Goal: Transaction & Acquisition: Purchase product/service

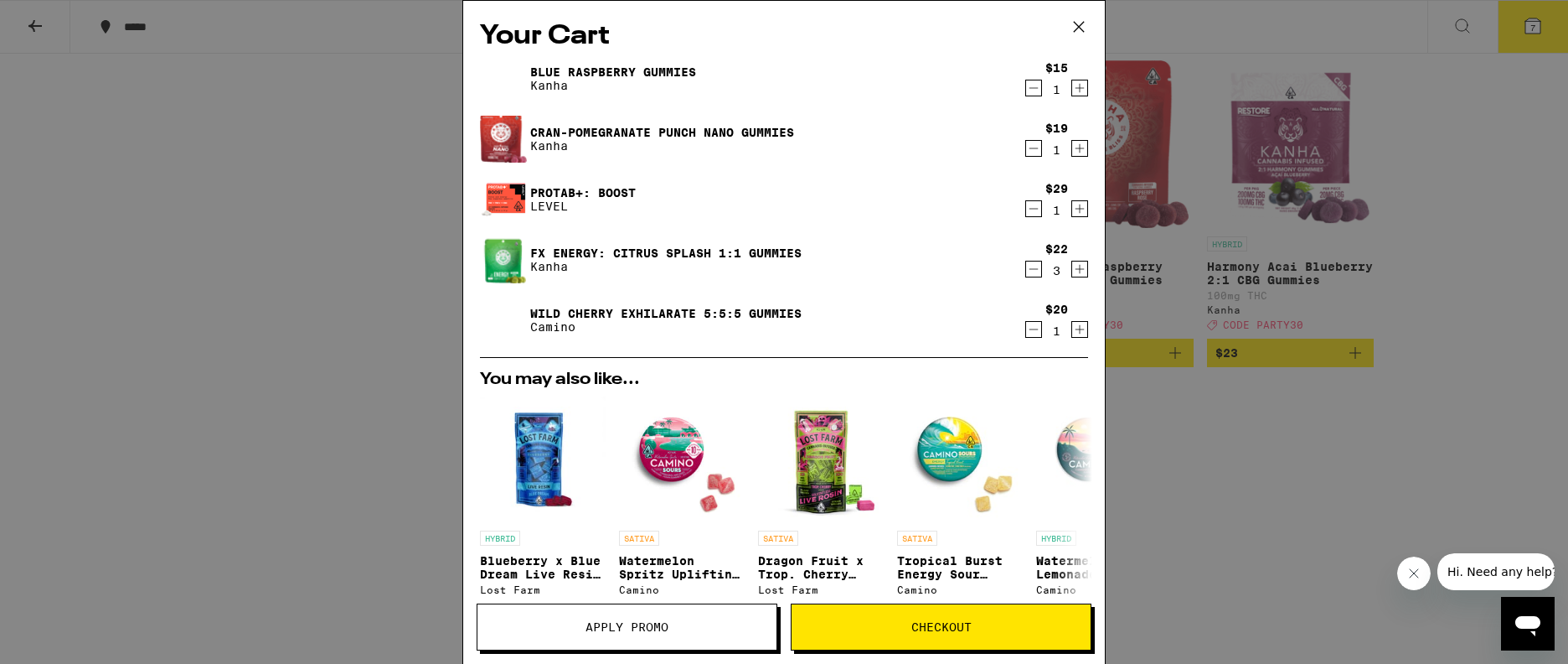
click at [631, 312] on link "Wild Cherry Exhilarate 5:5:5 Gummies" at bounding box center [666, 314] width 271 height 14
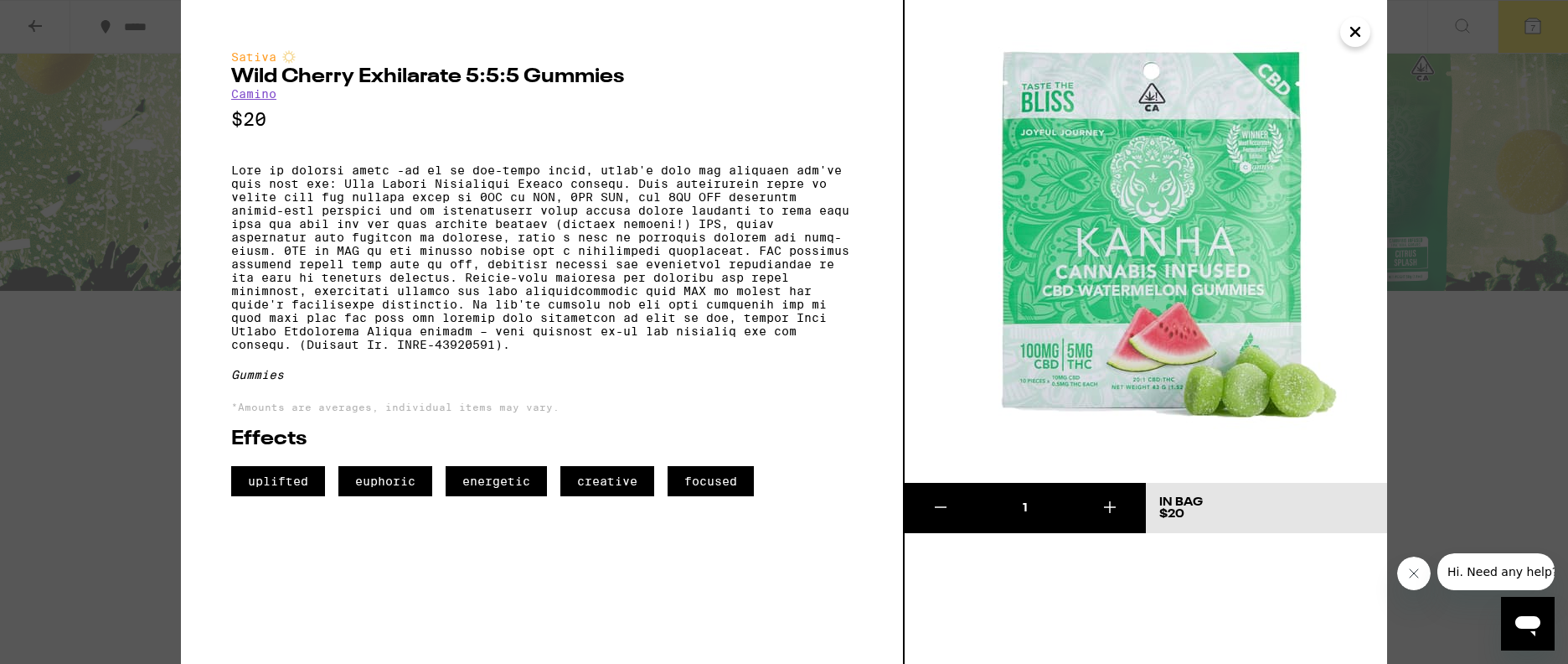
click at [1347, 36] on icon "Close" at bounding box center [1356, 32] width 20 height 25
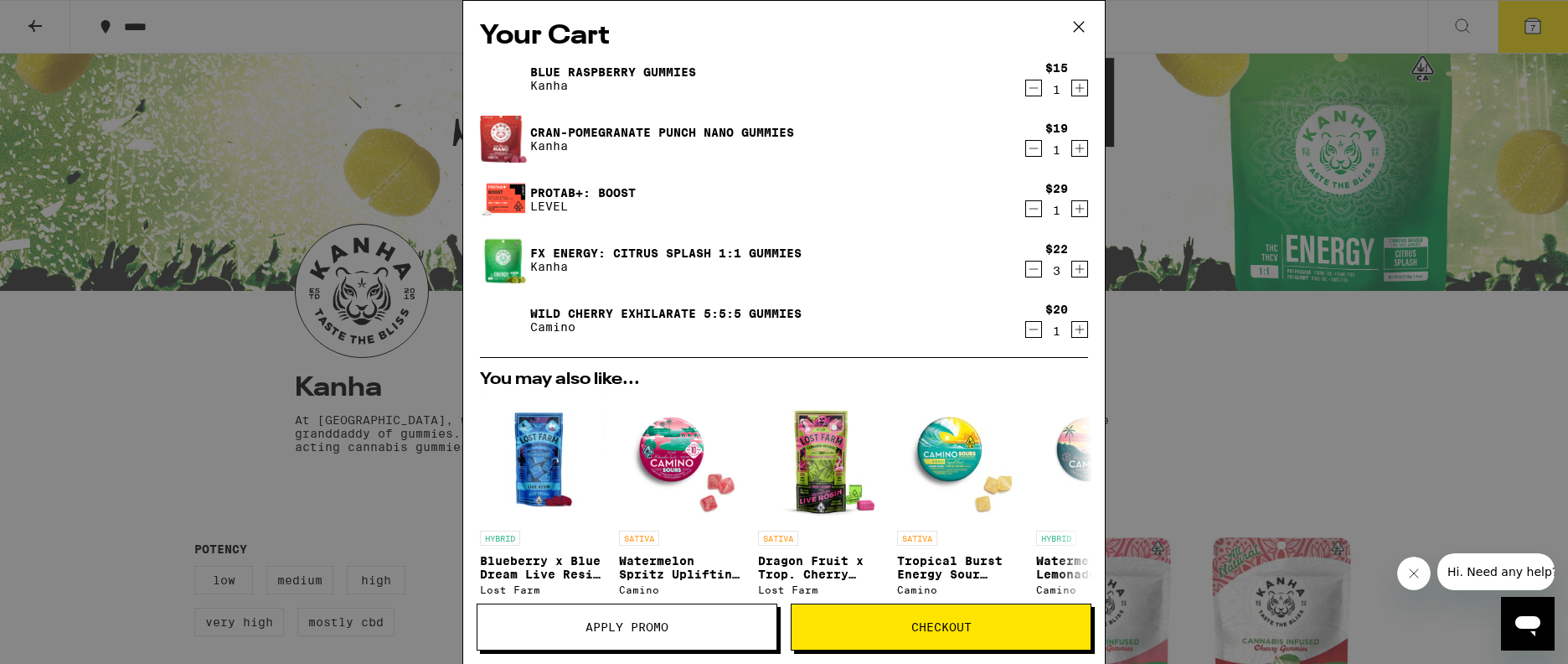
click at [1026, 334] on icon "Decrement" at bounding box center [1034, 330] width 15 height 20
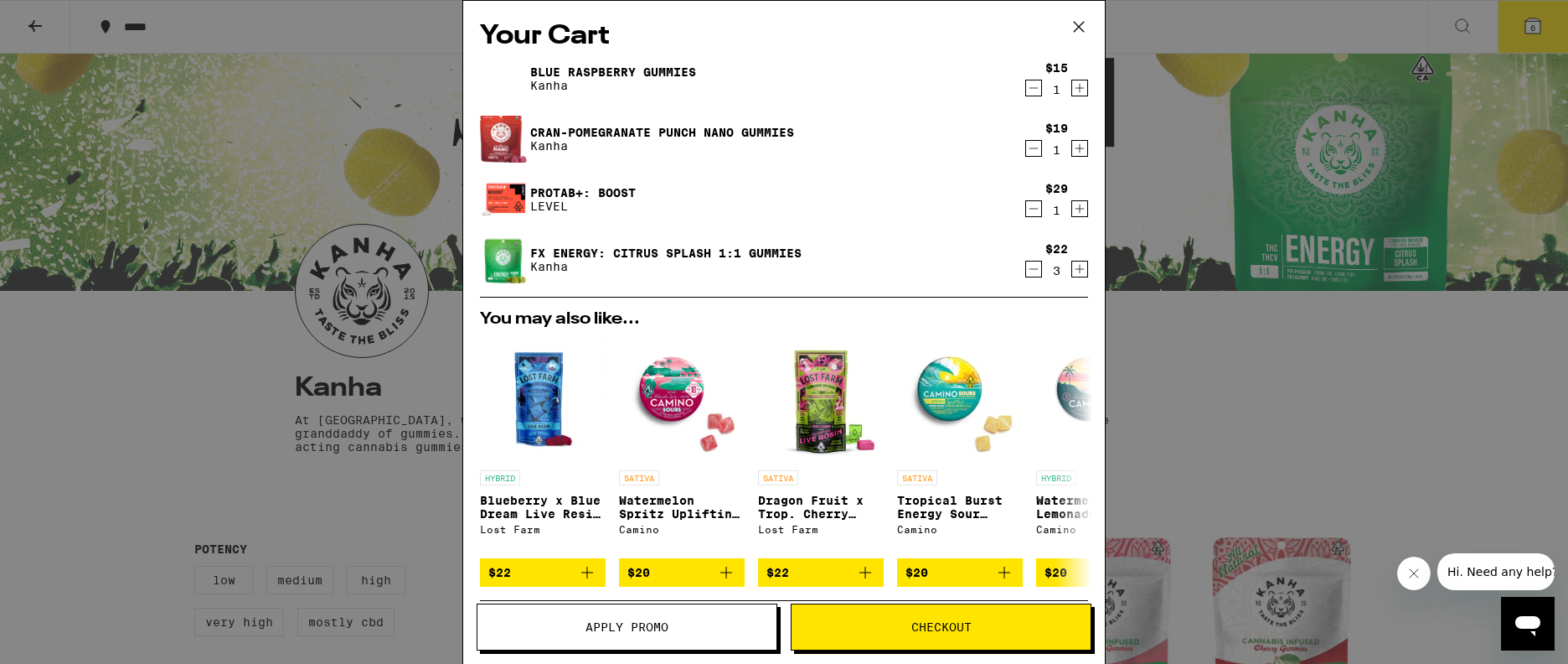
click at [960, 611] on button "Checkout" at bounding box center [941, 627] width 301 height 47
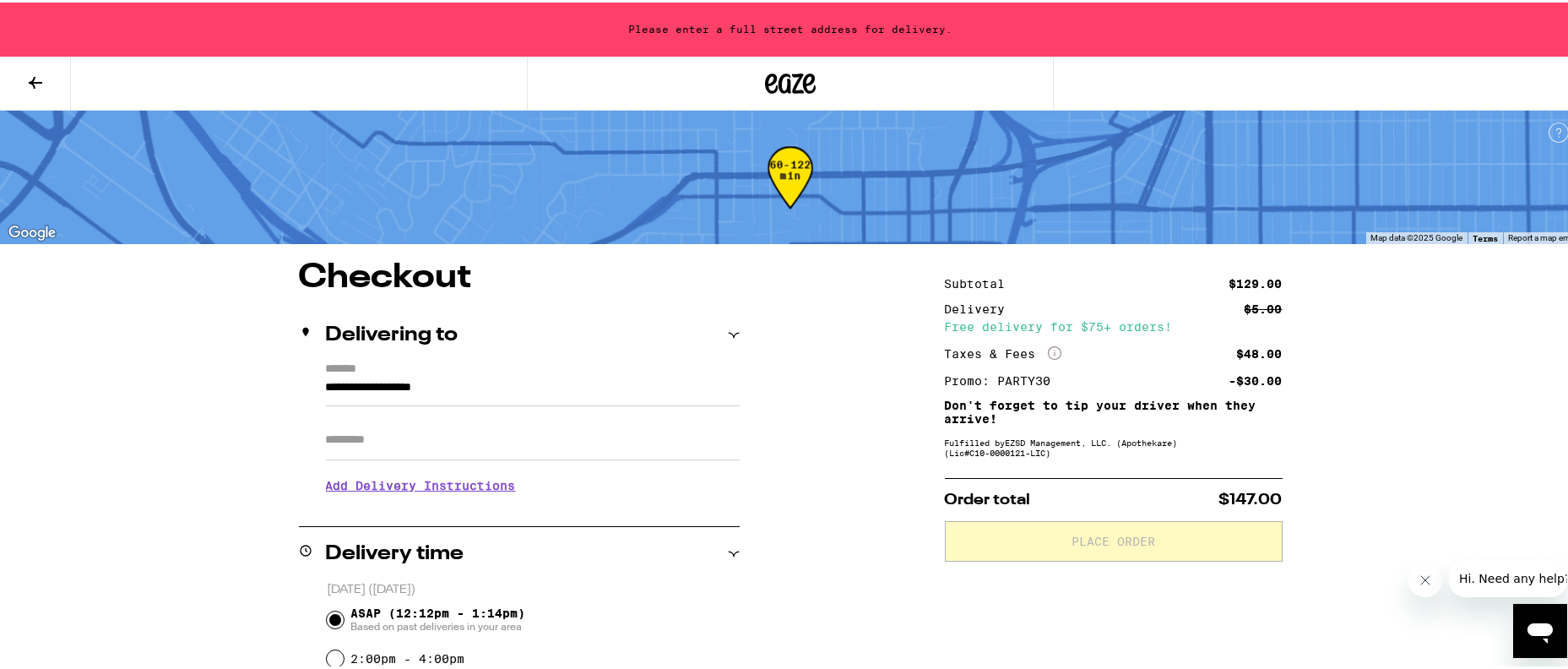
click at [474, 384] on input "**********" at bounding box center [533, 390] width 413 height 29
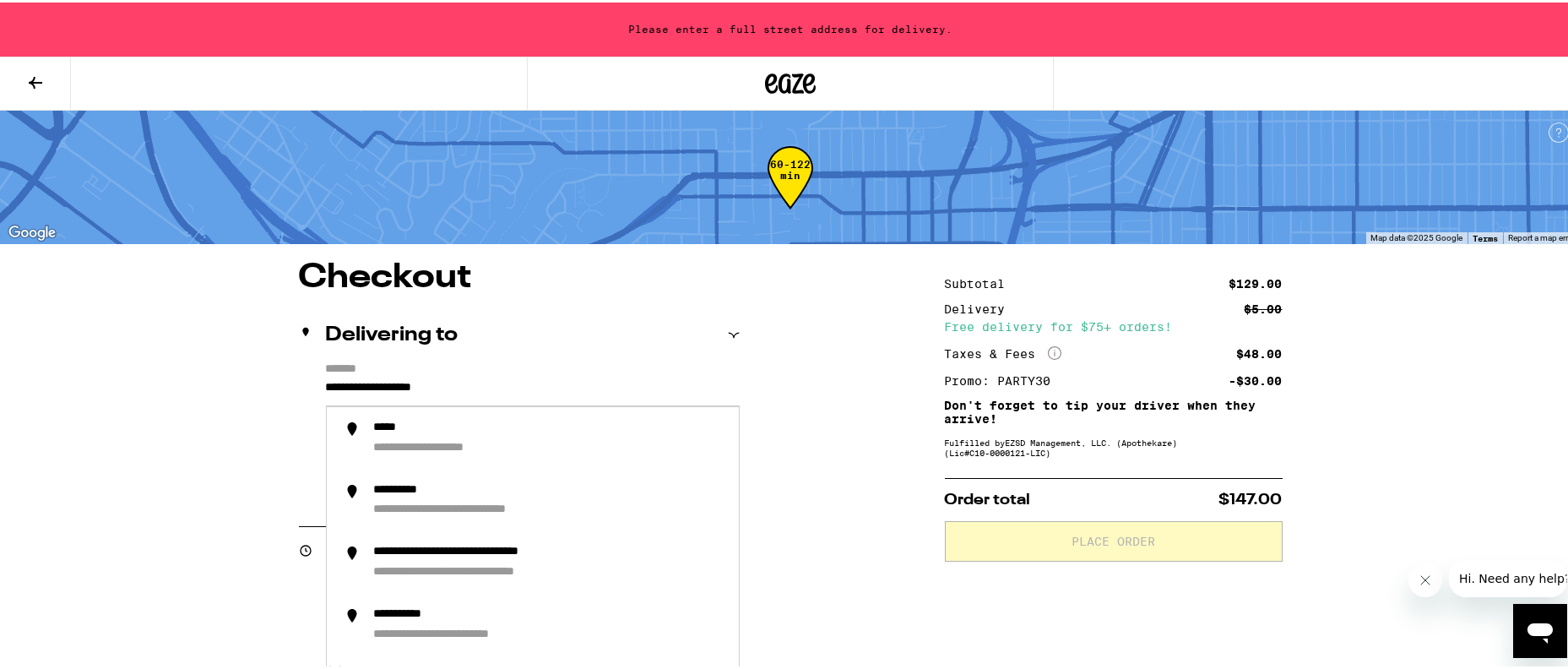
click at [419, 392] on input "**********" at bounding box center [533, 390] width 413 height 29
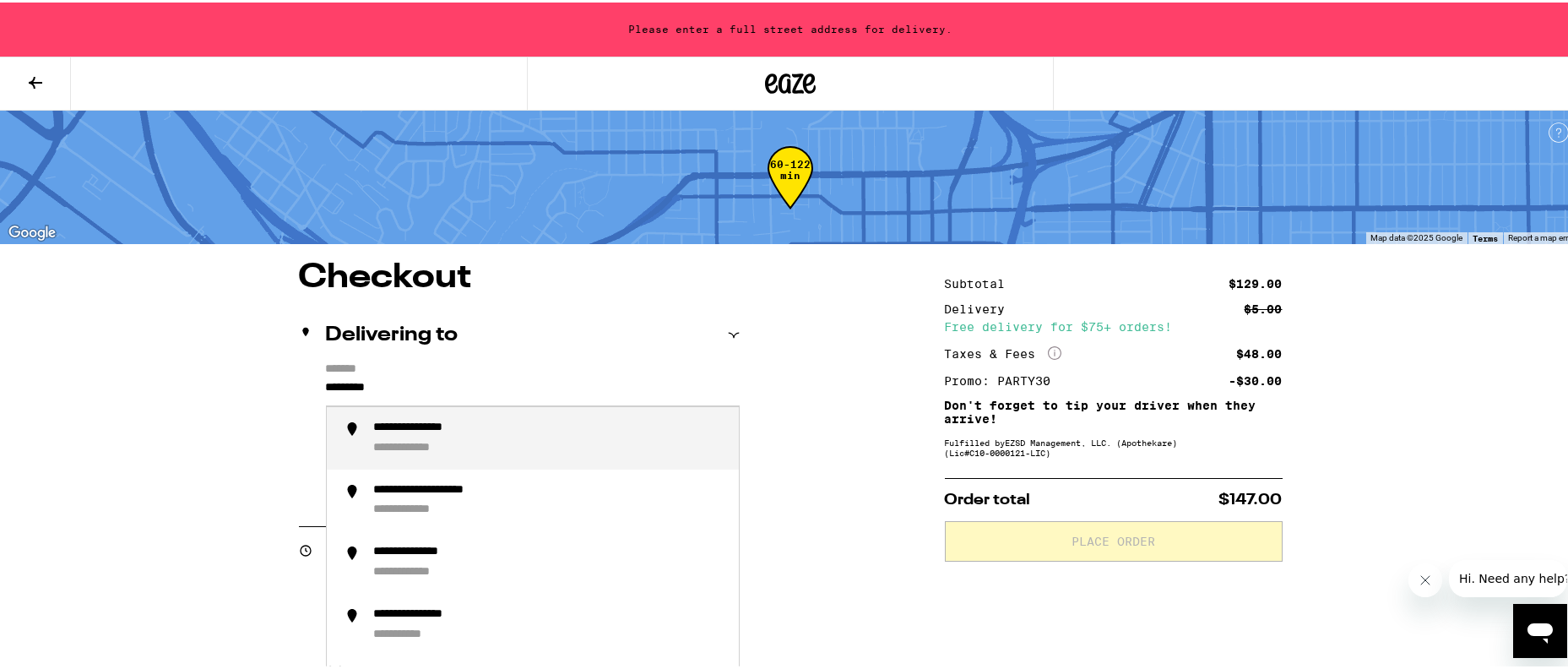
click at [469, 432] on div "**********" at bounding box center [435, 425] width 122 height 15
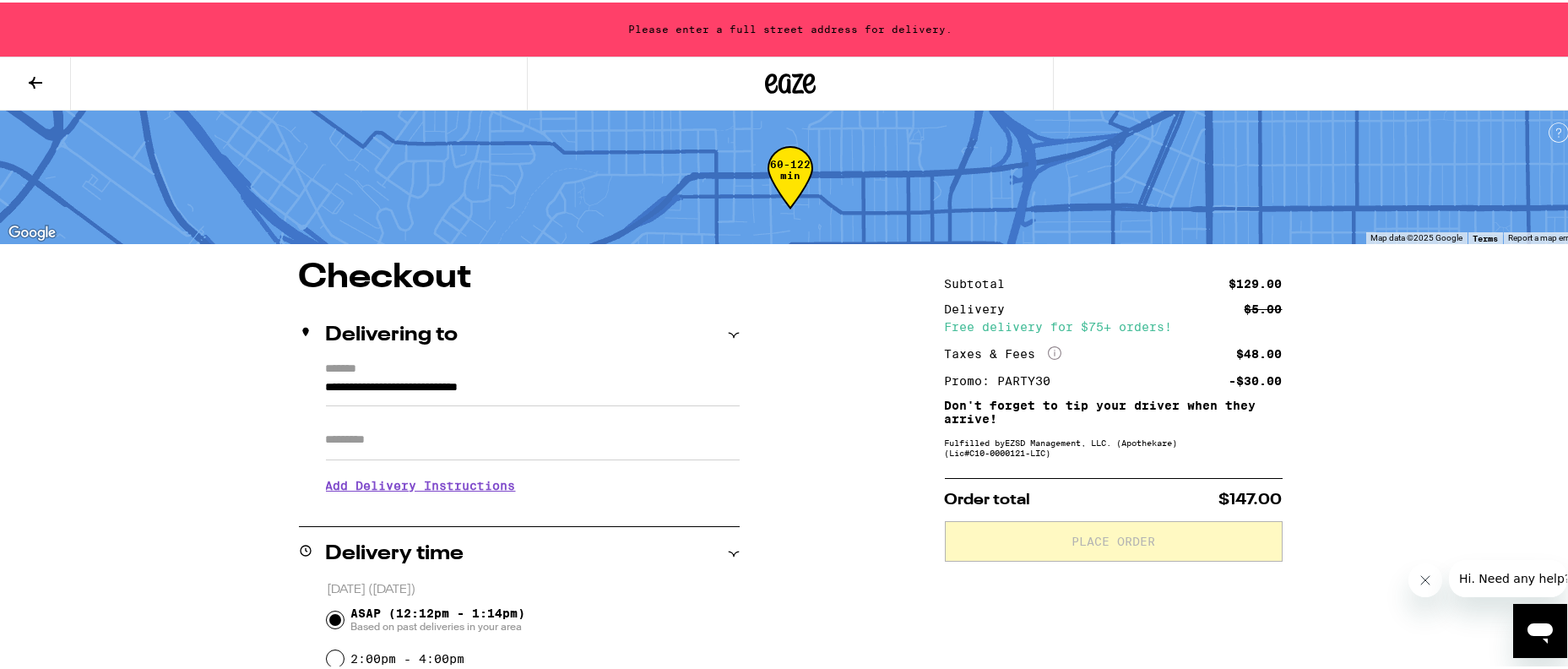
type input "**********"
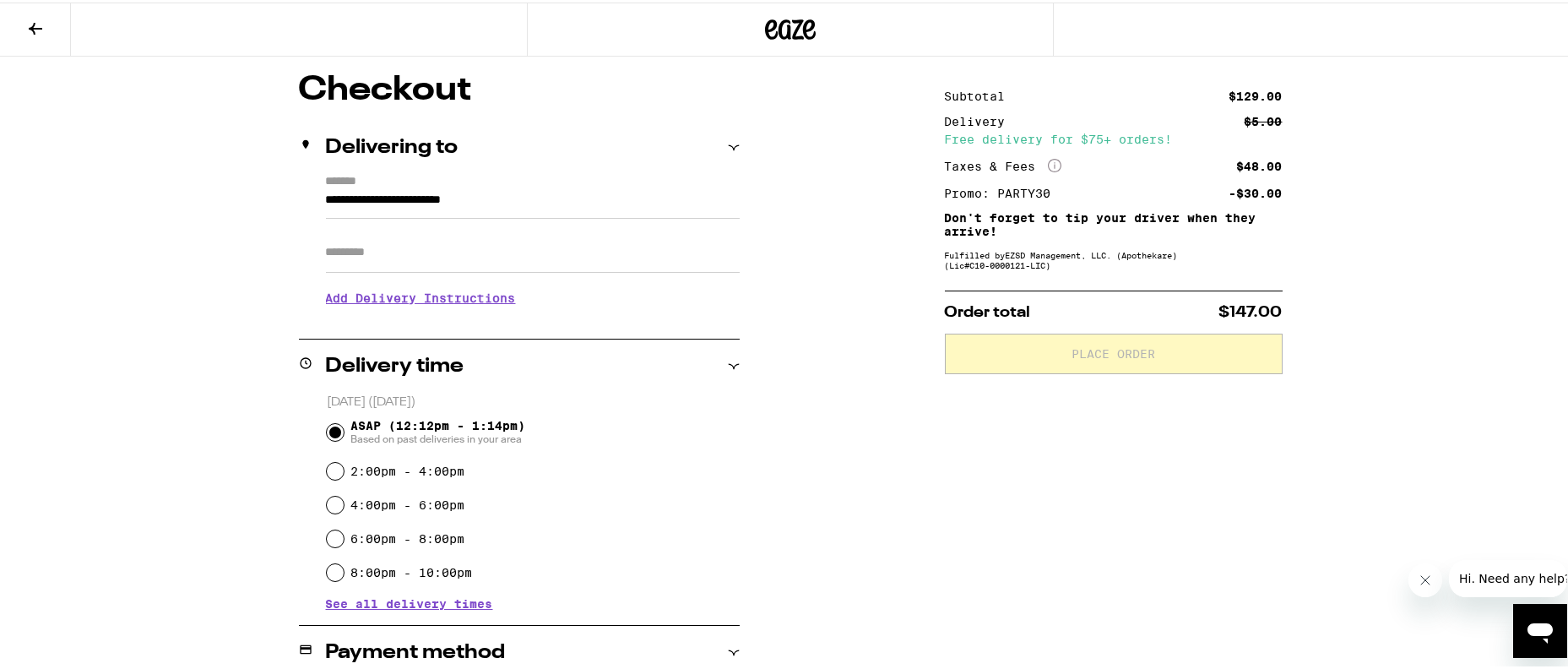
scroll to position [254, 0]
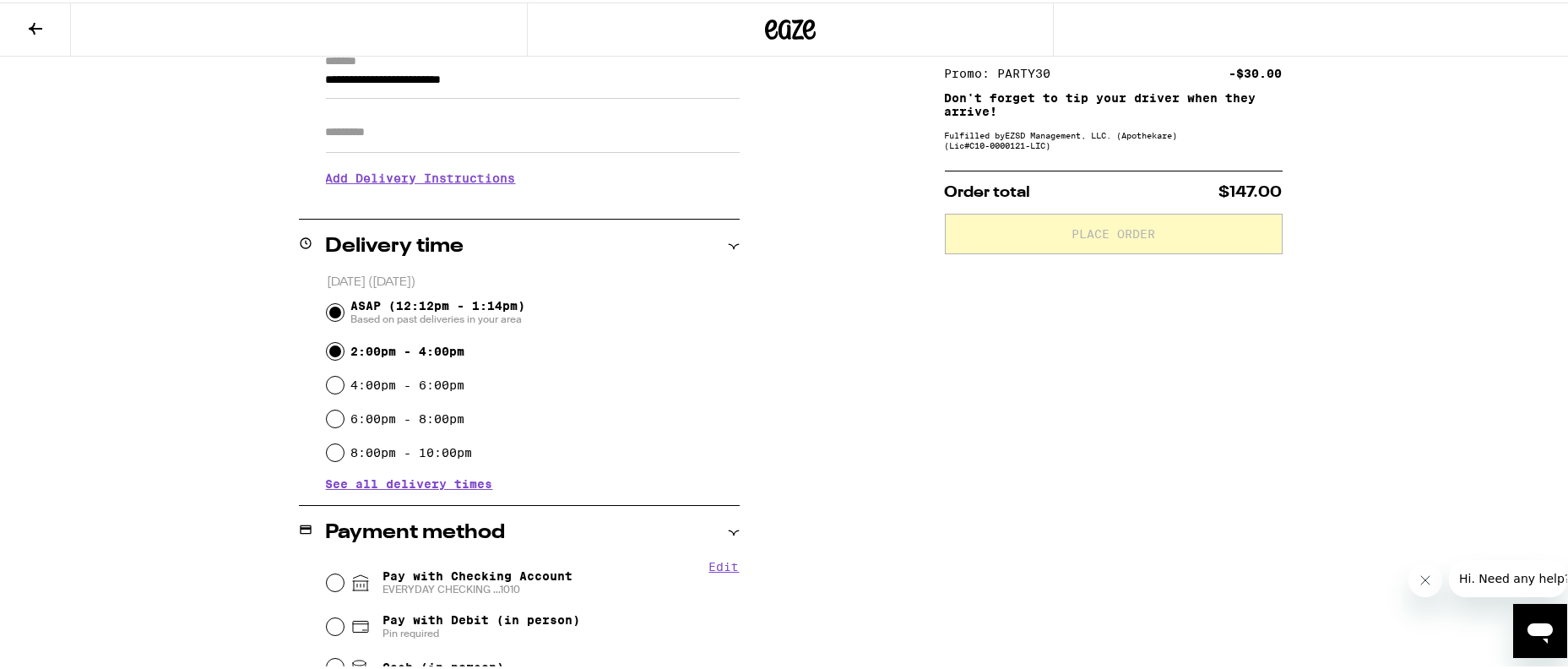
click at [331, 356] on input "2:00pm - 4:00pm" at bounding box center [336, 349] width 17 height 17
radio input "true"
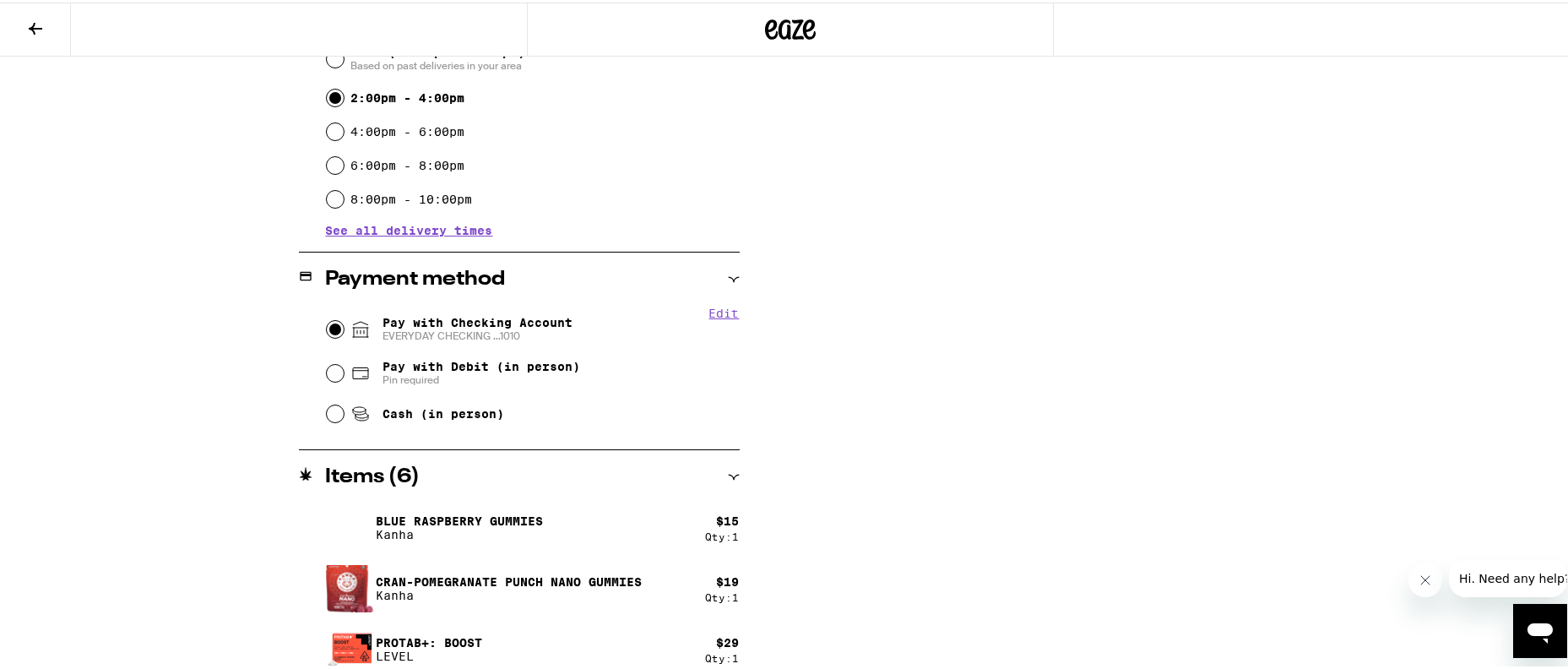
click at [331, 323] on input "Pay with Checking Account EVERYDAY CHECKING ...1010" at bounding box center [336, 327] width 17 height 17
radio input "true"
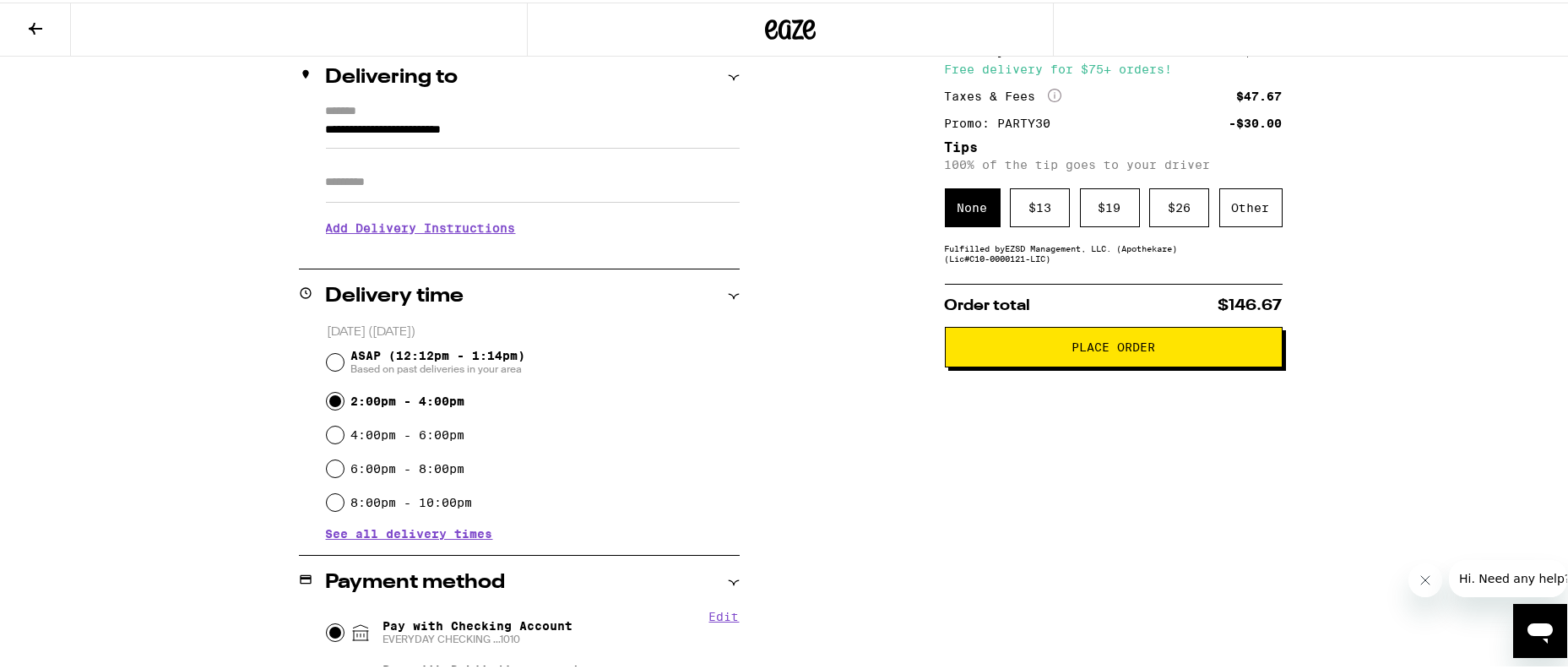
scroll to position [46, 0]
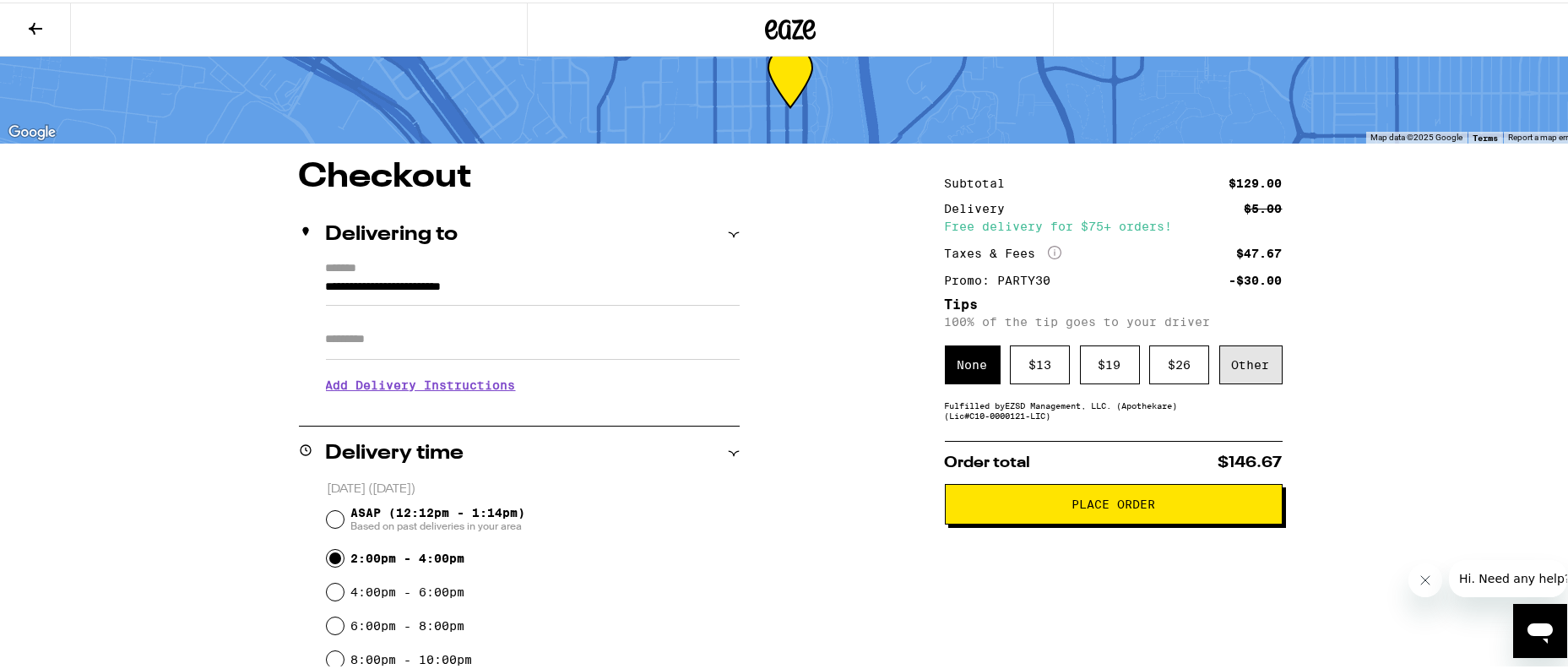
click at [1233, 367] on div "Other" at bounding box center [1250, 361] width 63 height 38
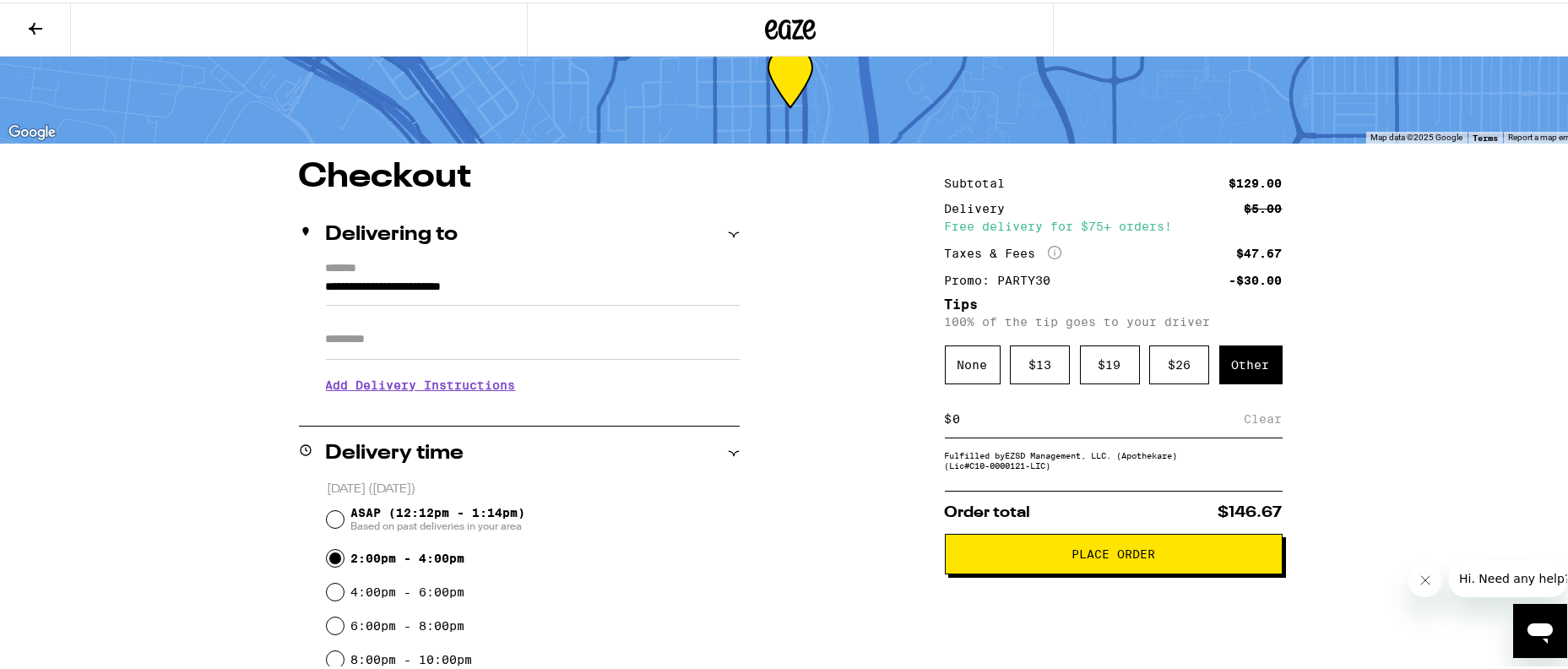
click at [972, 414] on input at bounding box center [1098, 416] width 292 height 15
click at [1048, 247] on icon "More Info" at bounding box center [1055, 250] width 14 height 14
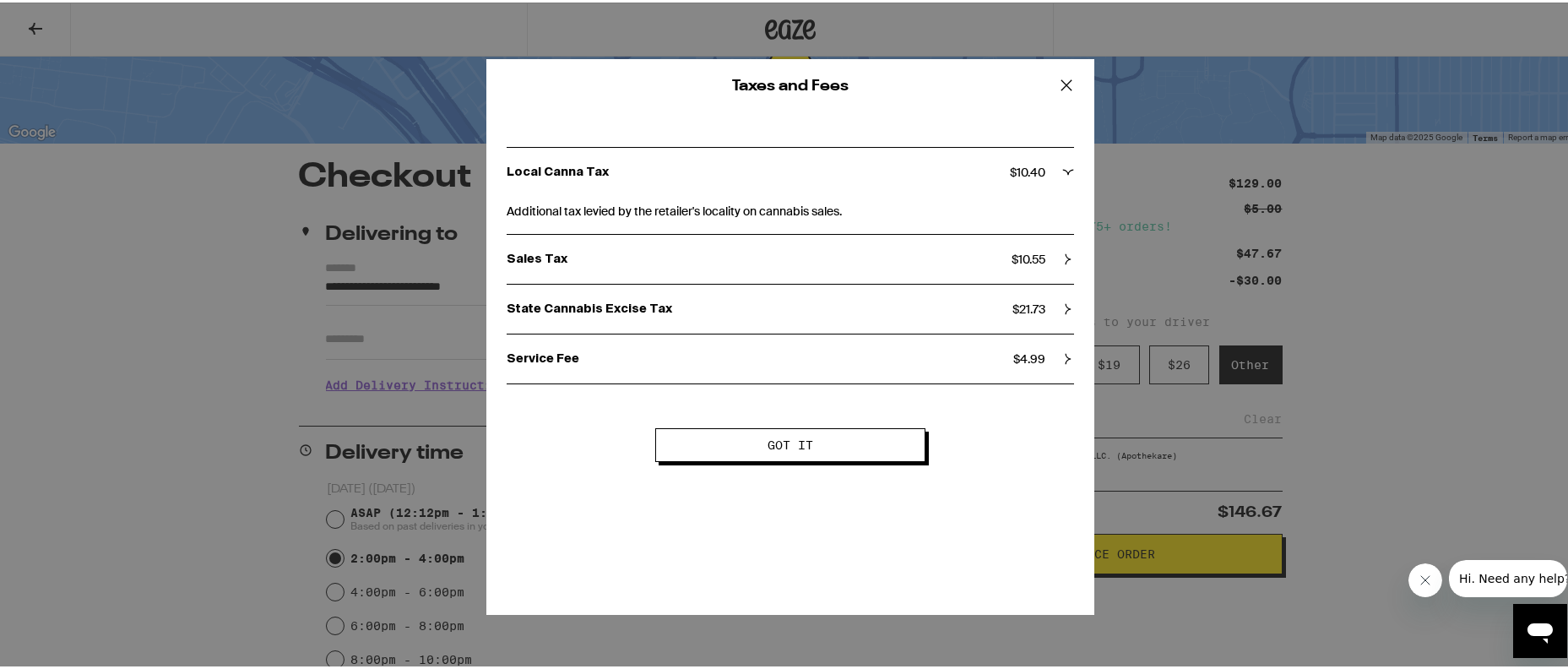
click at [1063, 353] on icon at bounding box center [1068, 356] width 12 height 12
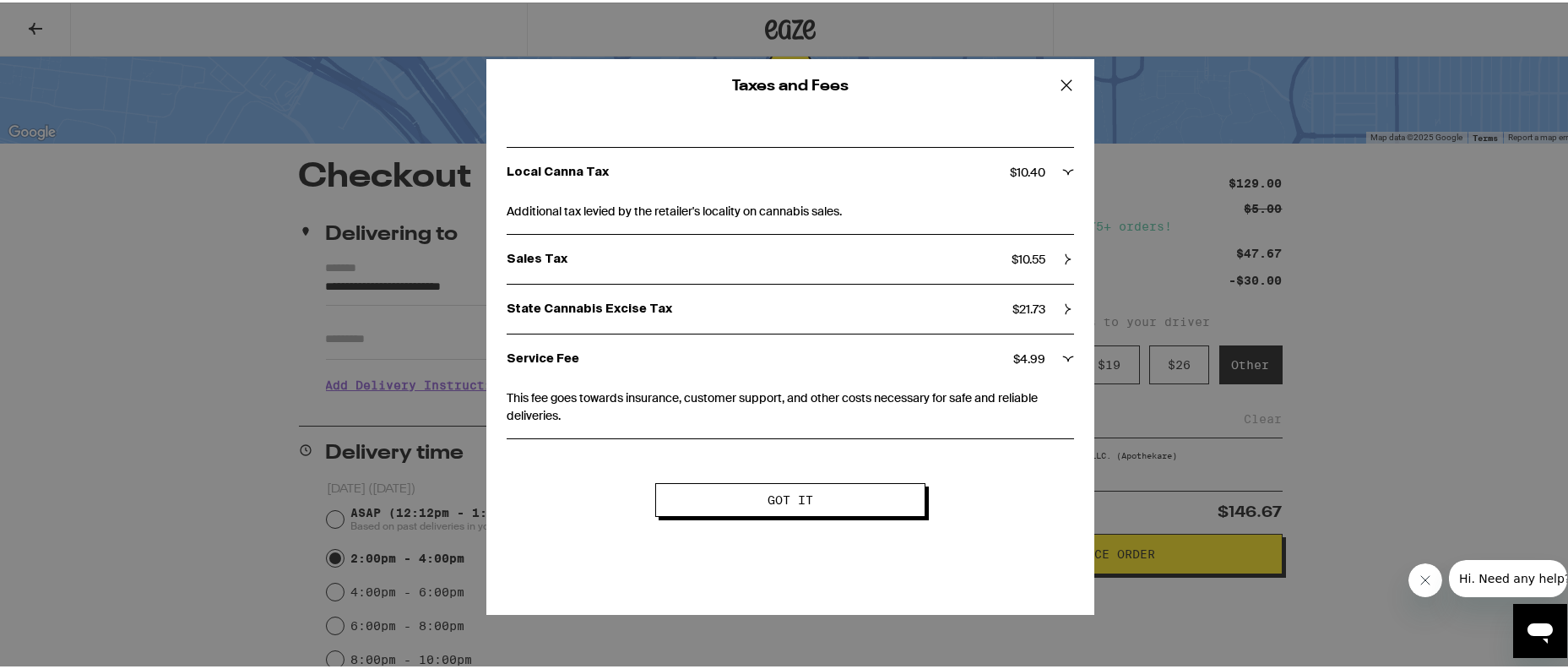
click at [613, 314] on div "State Cannabis Excise Tax $ 21.73" at bounding box center [790, 306] width 567 height 49
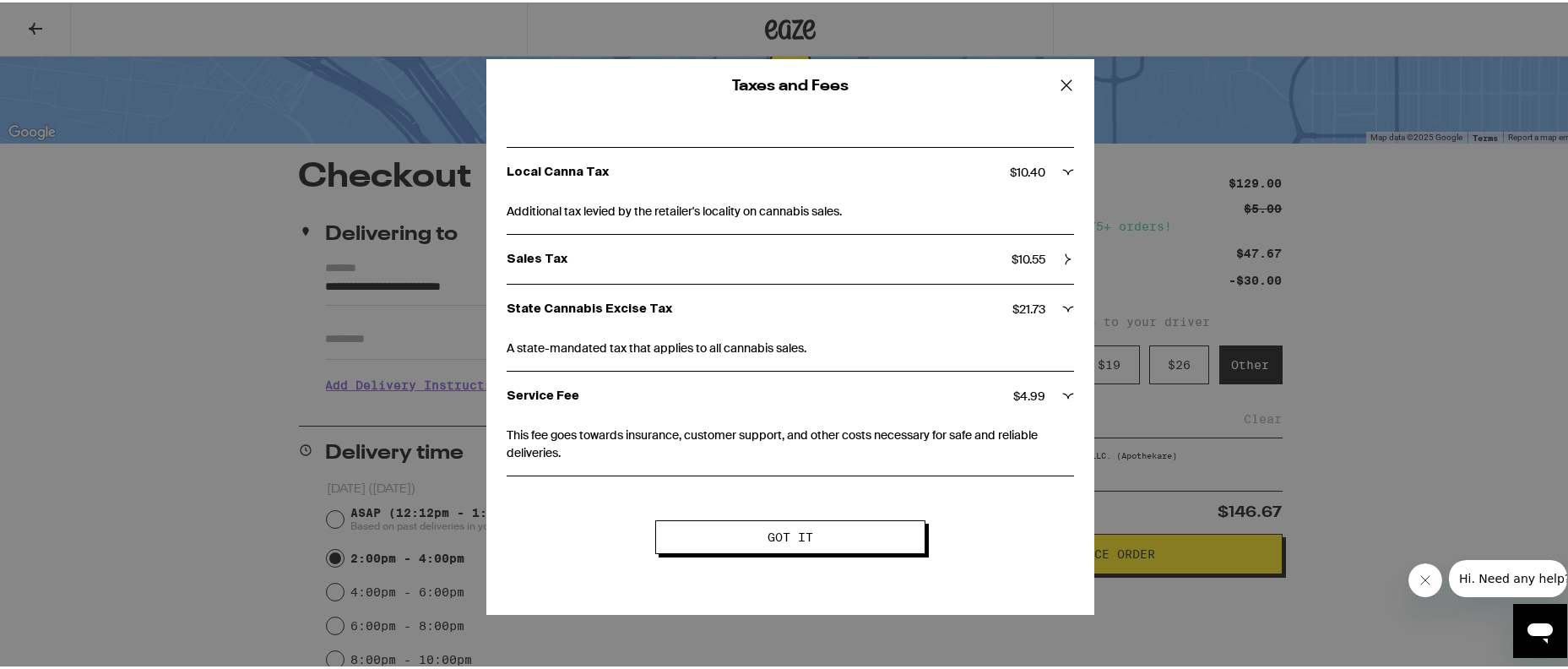
click at [606, 264] on div "Sales Tax $ 10.55" at bounding box center [790, 256] width 567 height 49
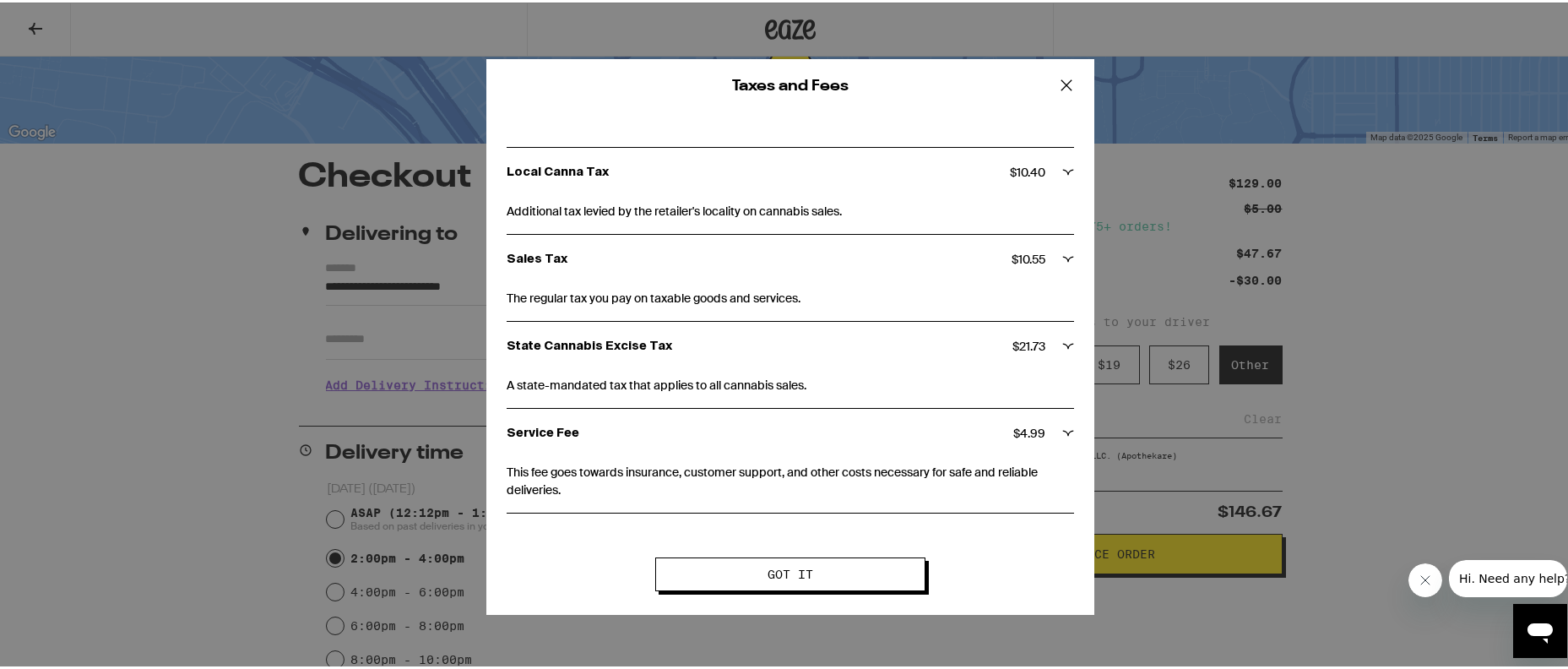
click at [1060, 91] on icon at bounding box center [1067, 83] width 26 height 26
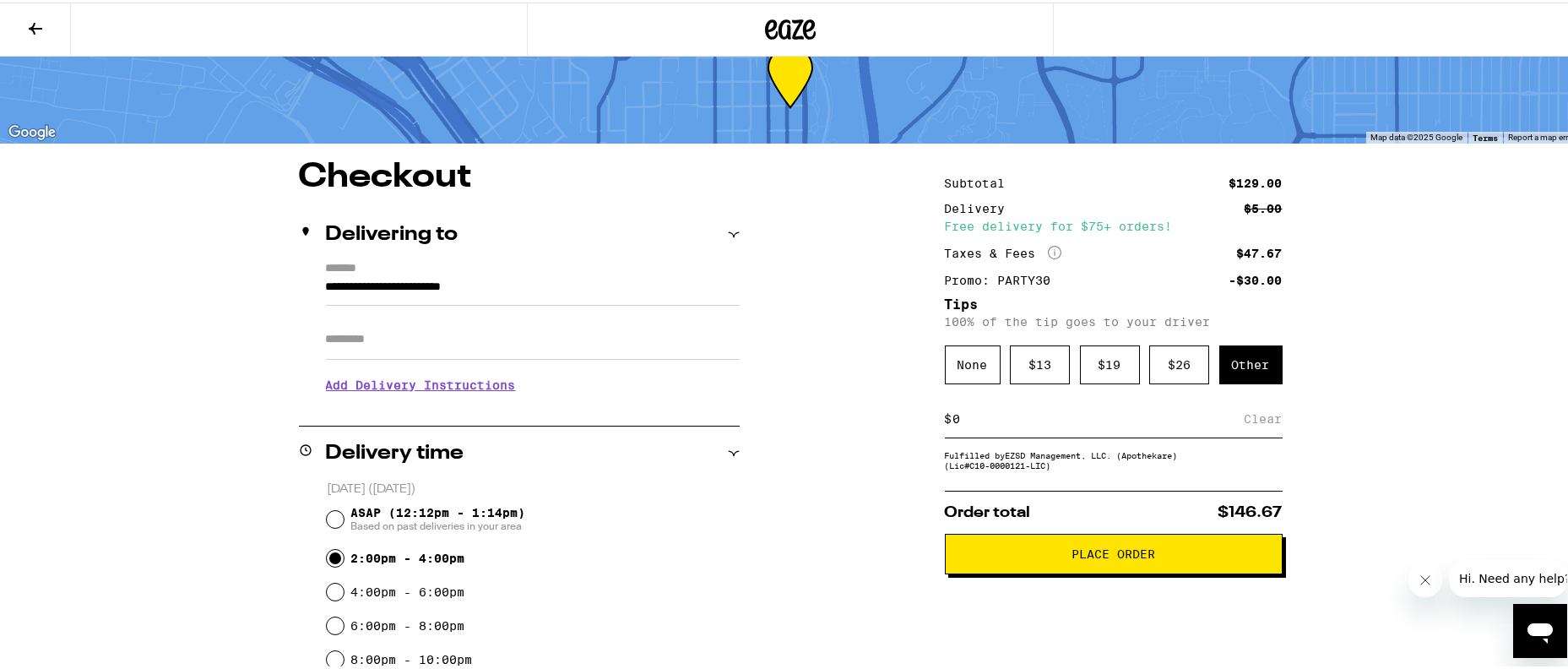
drag, startPoint x: 954, startPoint y: 425, endPoint x: 942, endPoint y: 424, distance: 12.0
click at [945, 424] on div "$ Clear" at bounding box center [1113, 417] width 337 height 38
type input "7"
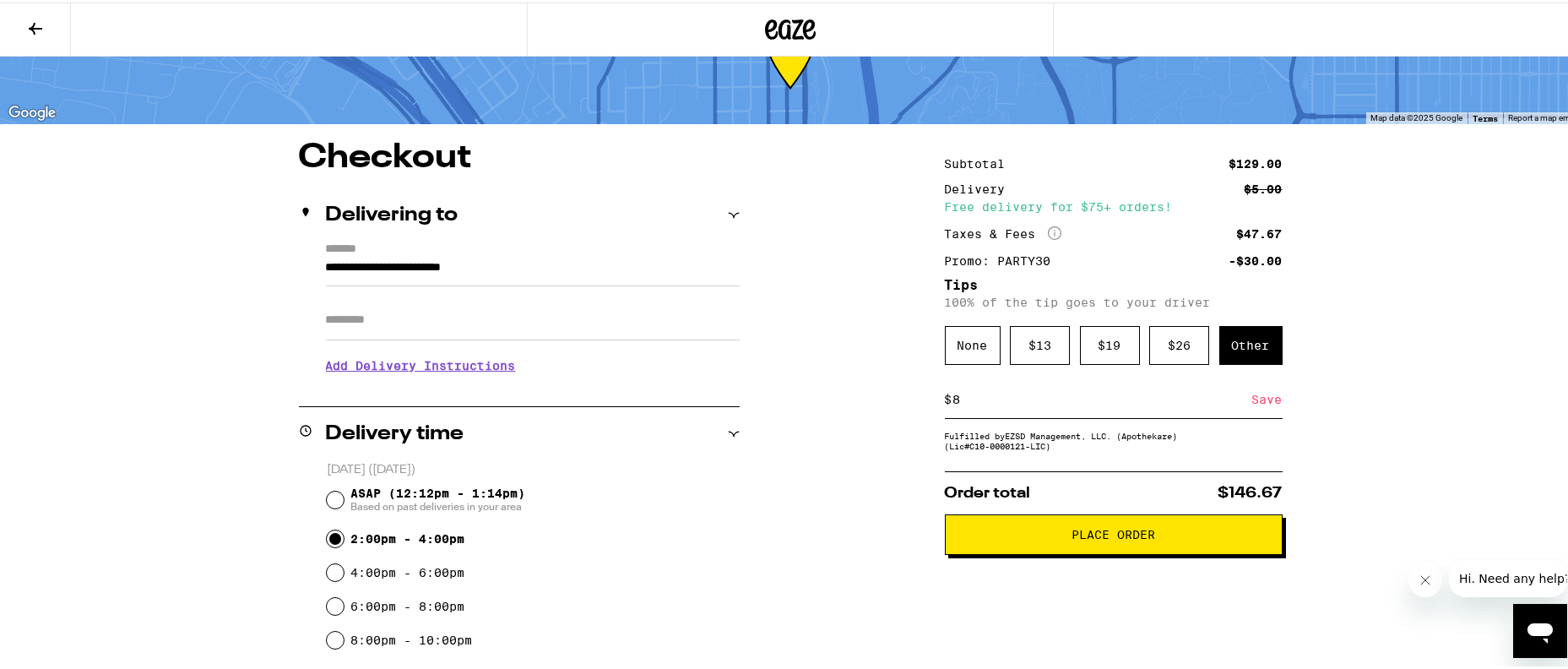
scroll to position [0, 0]
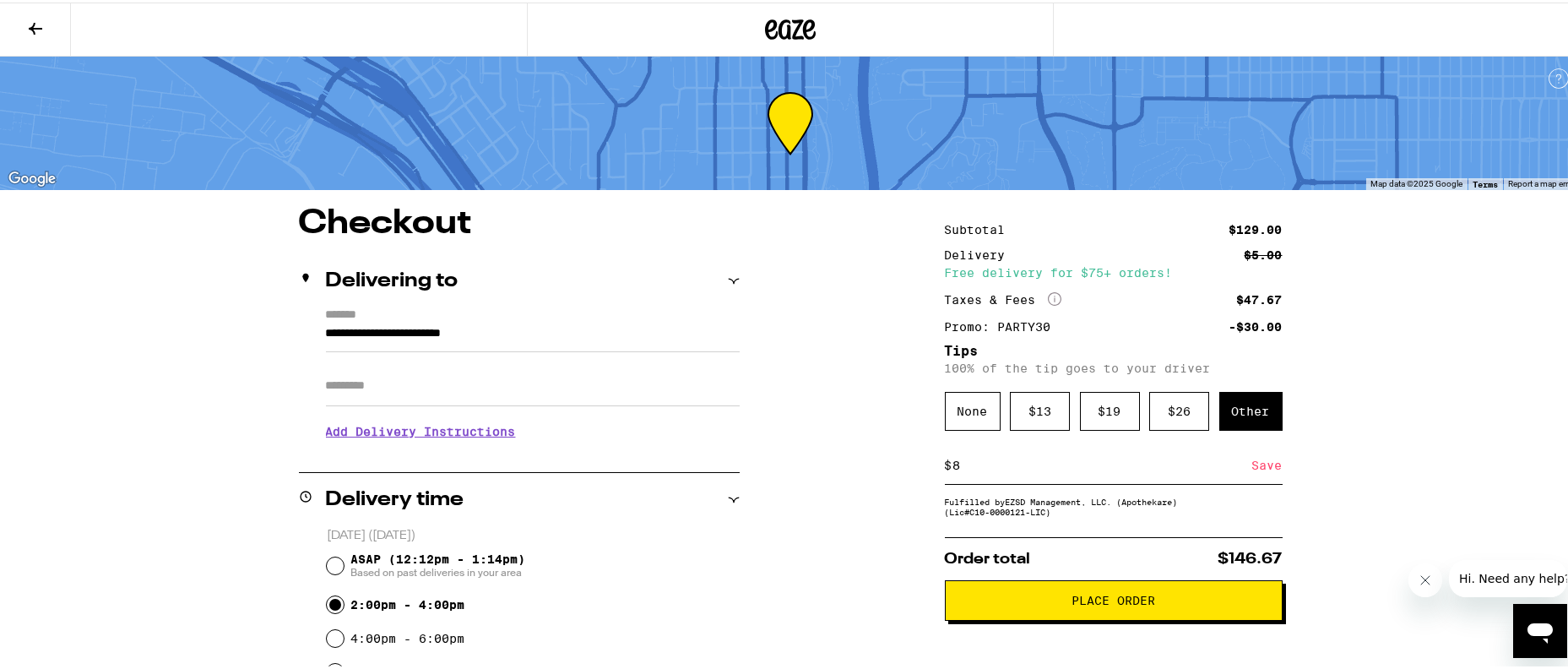
type input "8"
click at [1050, 618] on button "Place Order" at bounding box center [1113, 597] width 337 height 40
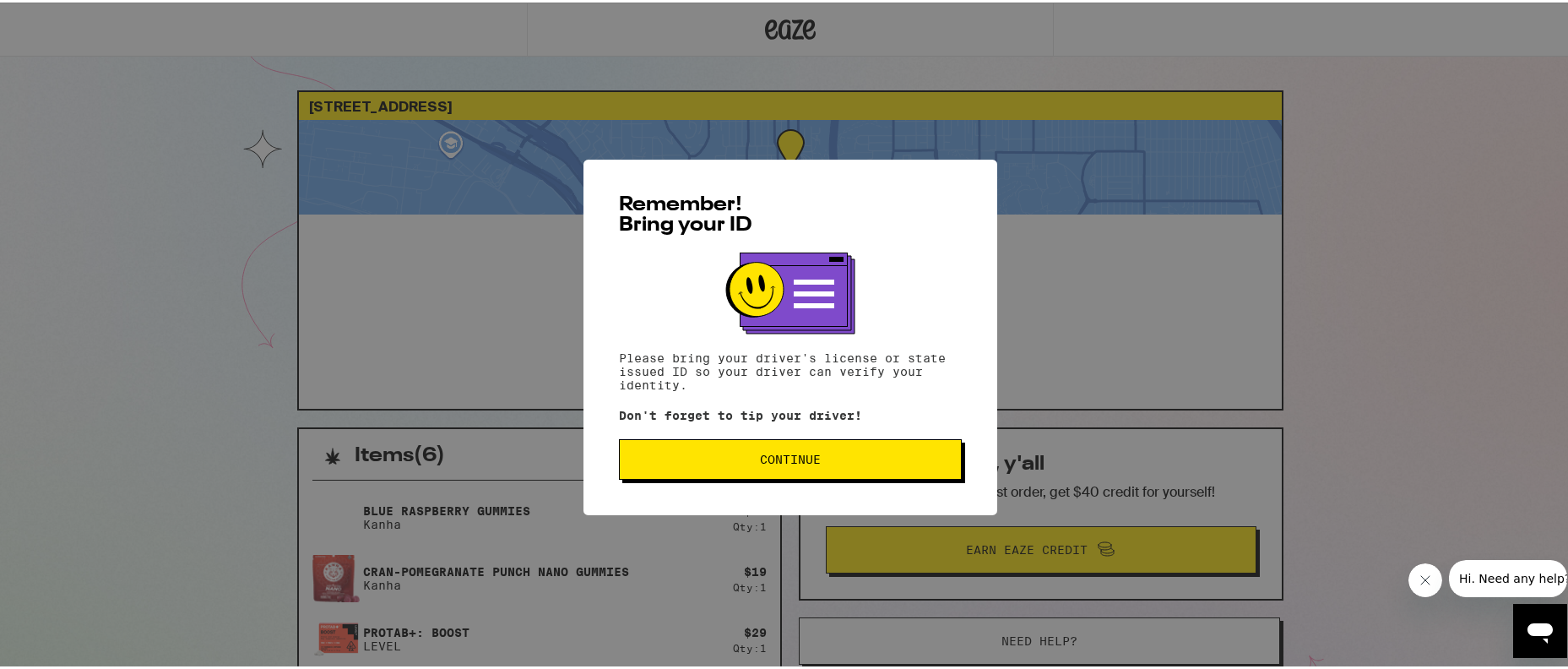
click at [793, 458] on span "Continue" at bounding box center [790, 457] width 61 height 12
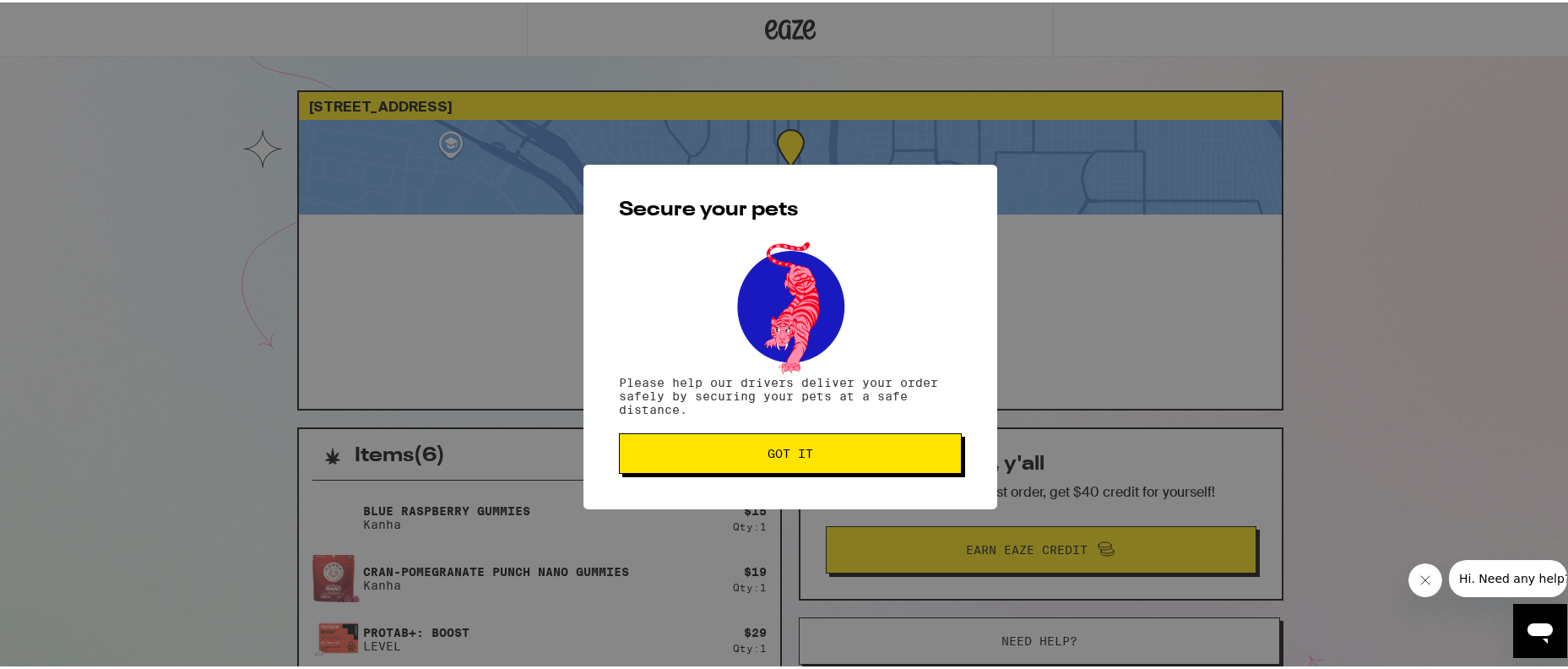
click at [779, 443] on button "Got it" at bounding box center [790, 450] width 342 height 40
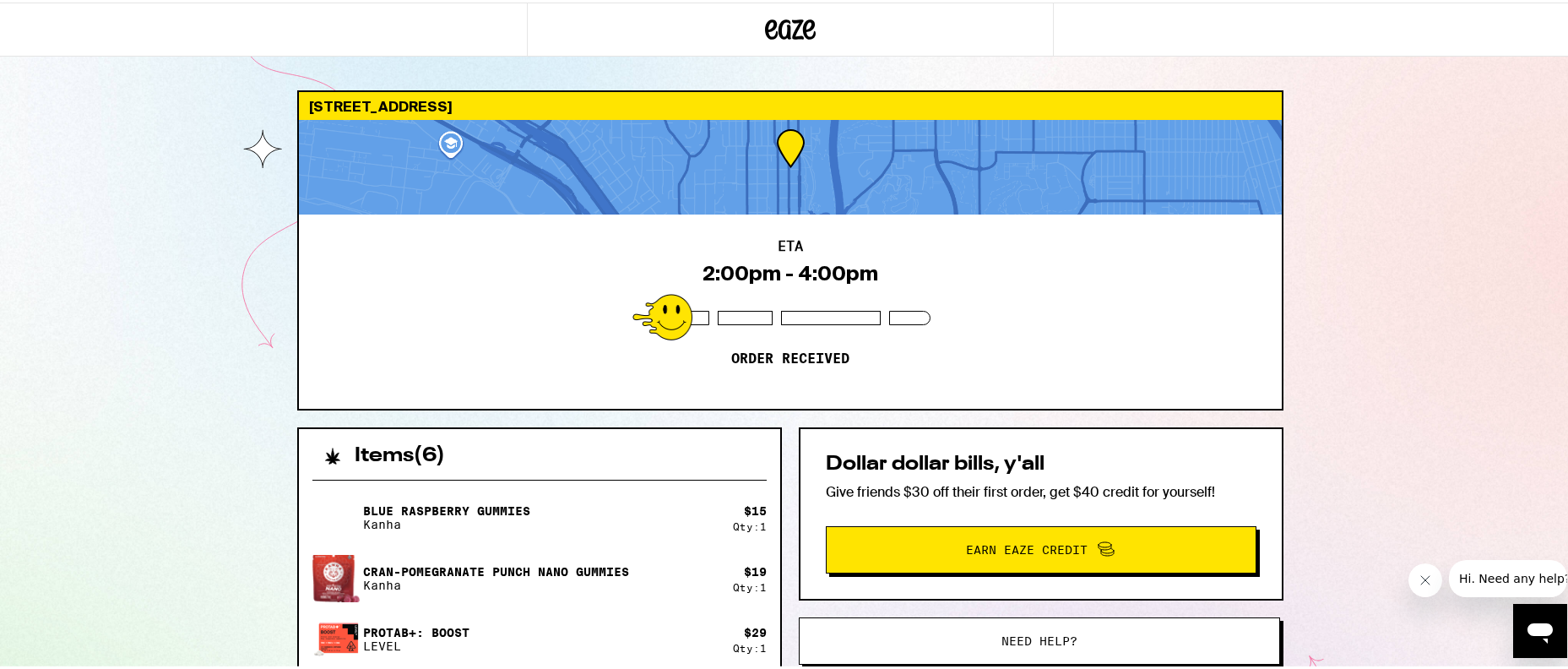
scroll to position [326, 0]
